Goal: Task Accomplishment & Management: Complete application form

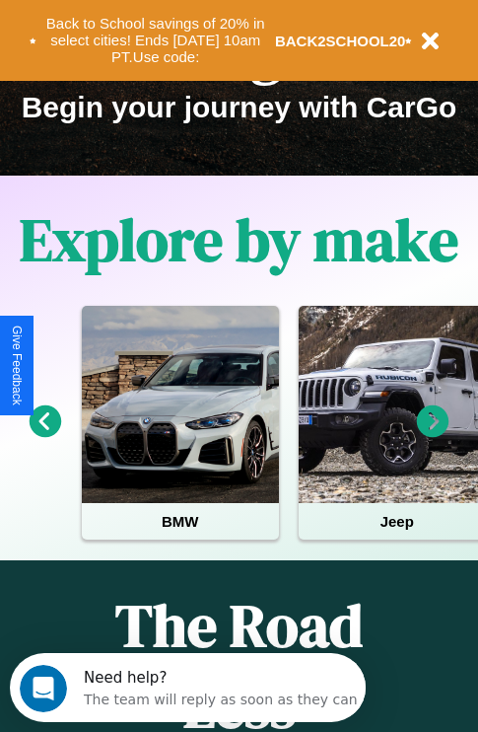
scroll to position [304, 0]
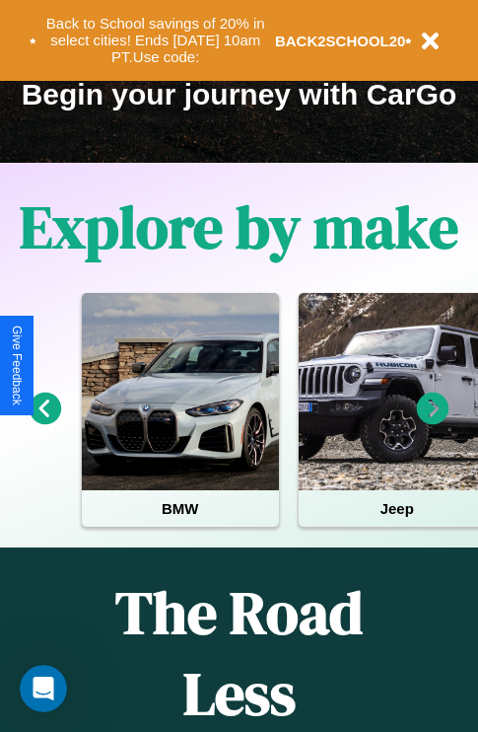
click at [433, 422] on icon at bounding box center [433, 409] width 33 height 33
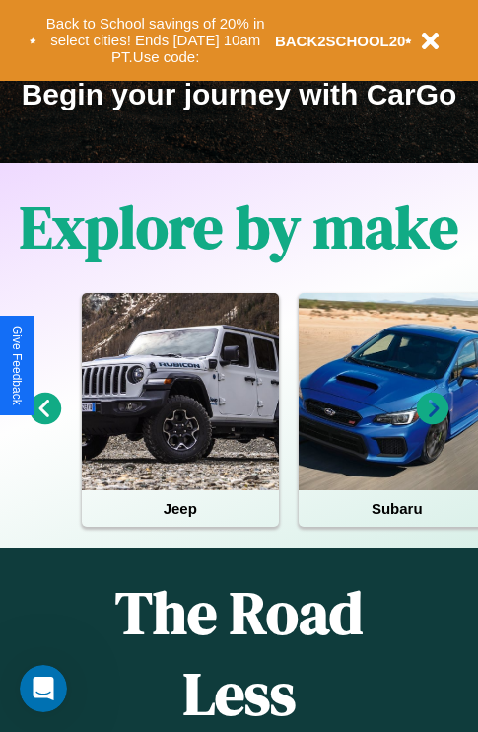
click at [44, 422] on icon at bounding box center [46, 409] width 33 height 33
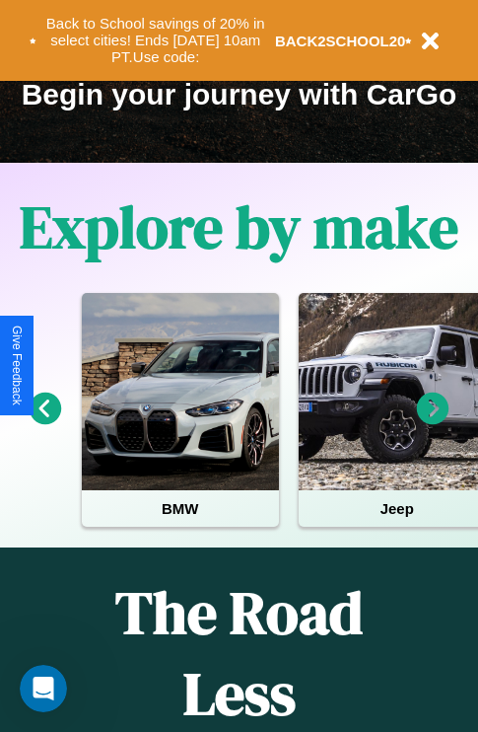
click at [44, 422] on icon at bounding box center [46, 409] width 33 height 33
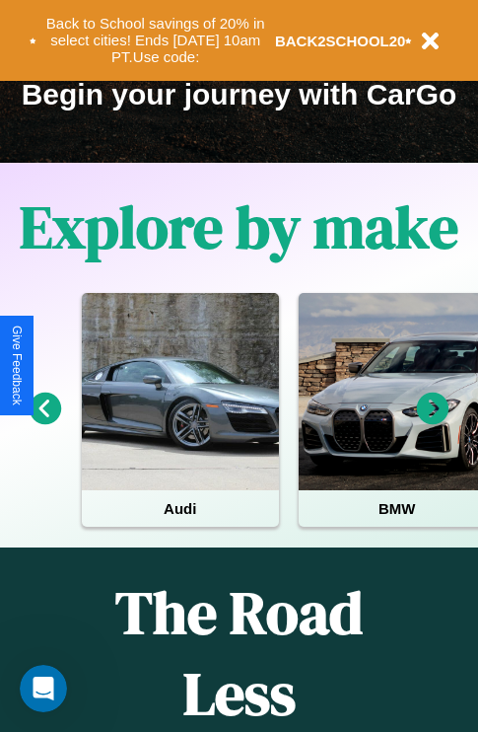
click at [433, 422] on icon at bounding box center [433, 409] width 33 height 33
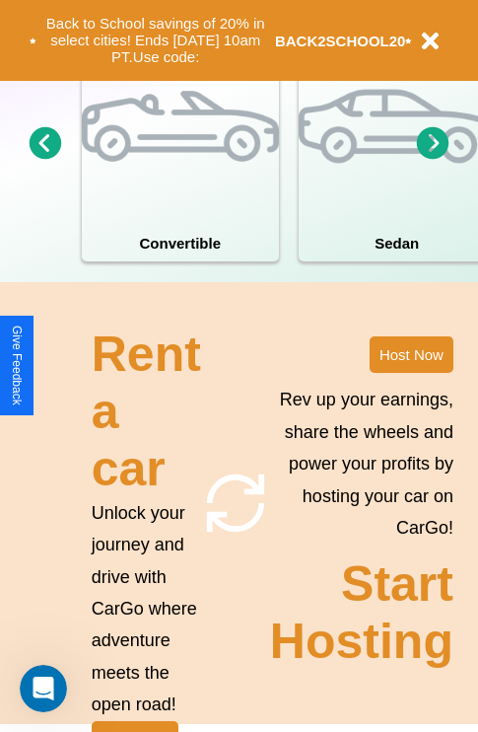
scroll to position [1537, 0]
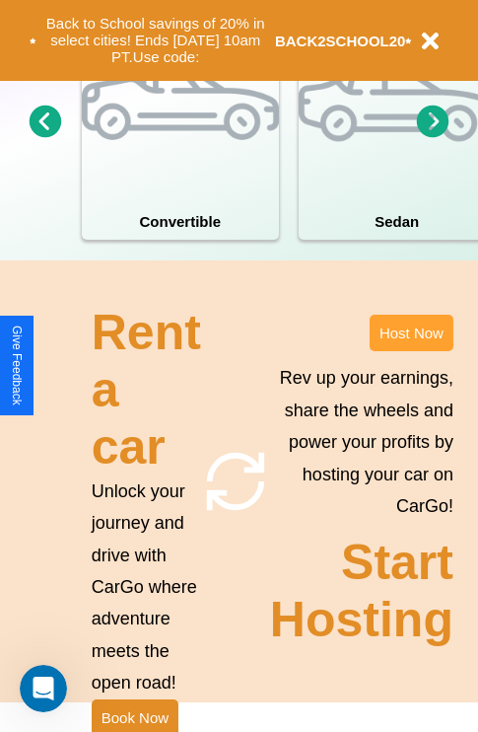
click at [411, 351] on button "Host Now" at bounding box center [412, 333] width 84 height 37
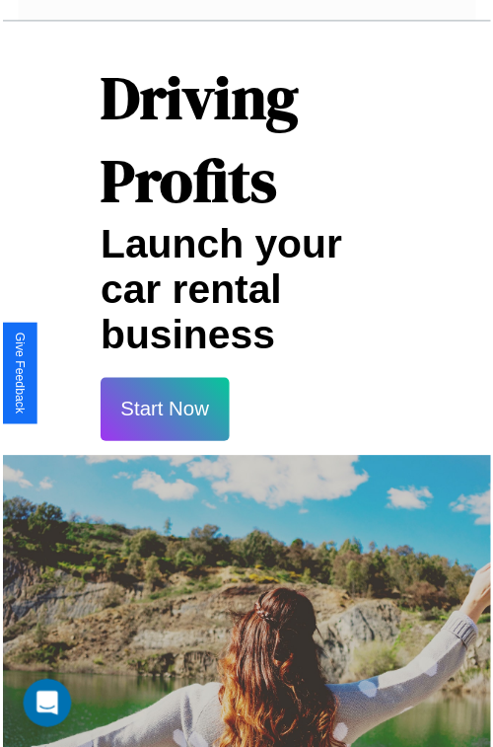
scroll to position [35, 0]
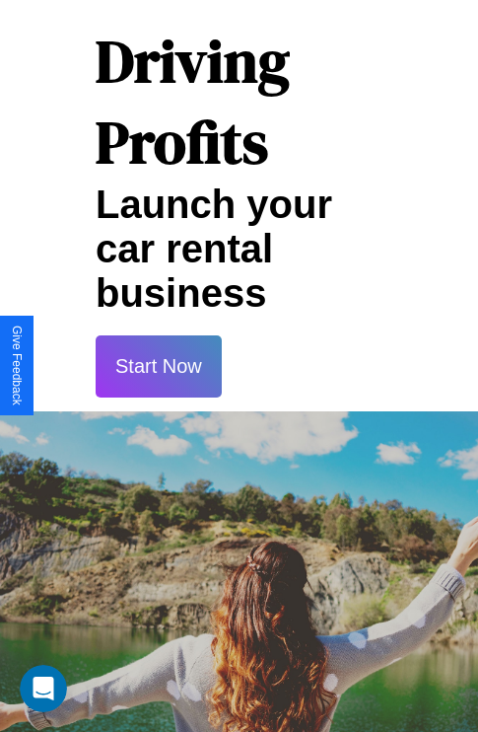
click at [158, 366] on button "Start Now" at bounding box center [159, 366] width 126 height 62
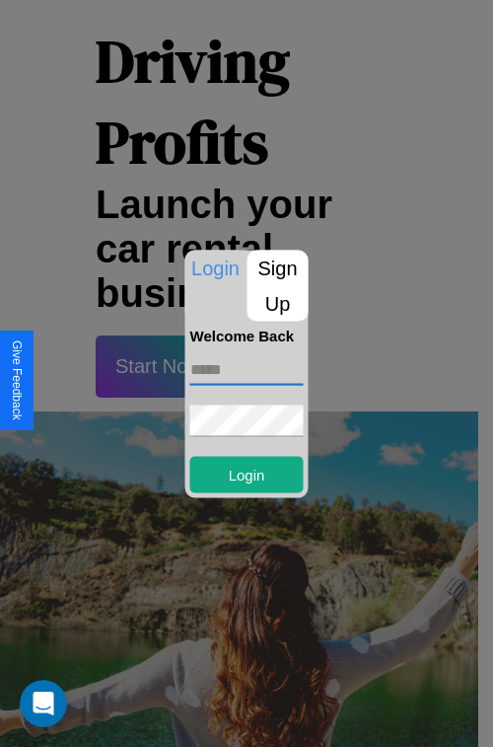
click at [247, 369] on input "text" at bounding box center [246, 369] width 113 height 32
type input "**********"
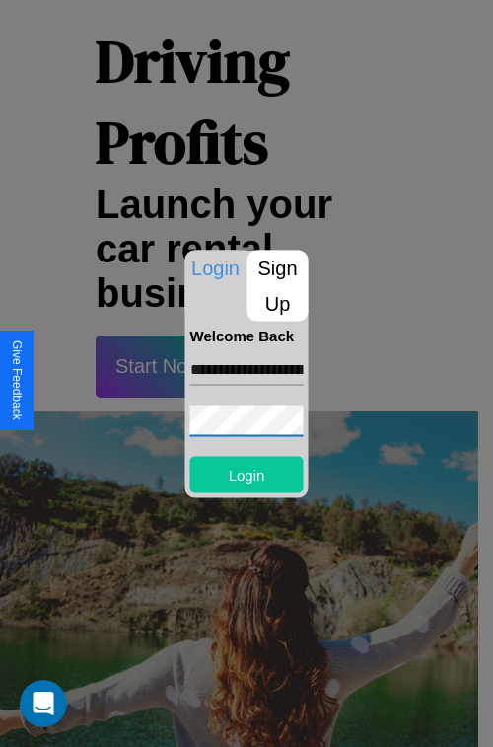
click at [247, 474] on button "Login" at bounding box center [246, 474] width 113 height 37
